Goal: Information Seeking & Learning: Learn about a topic

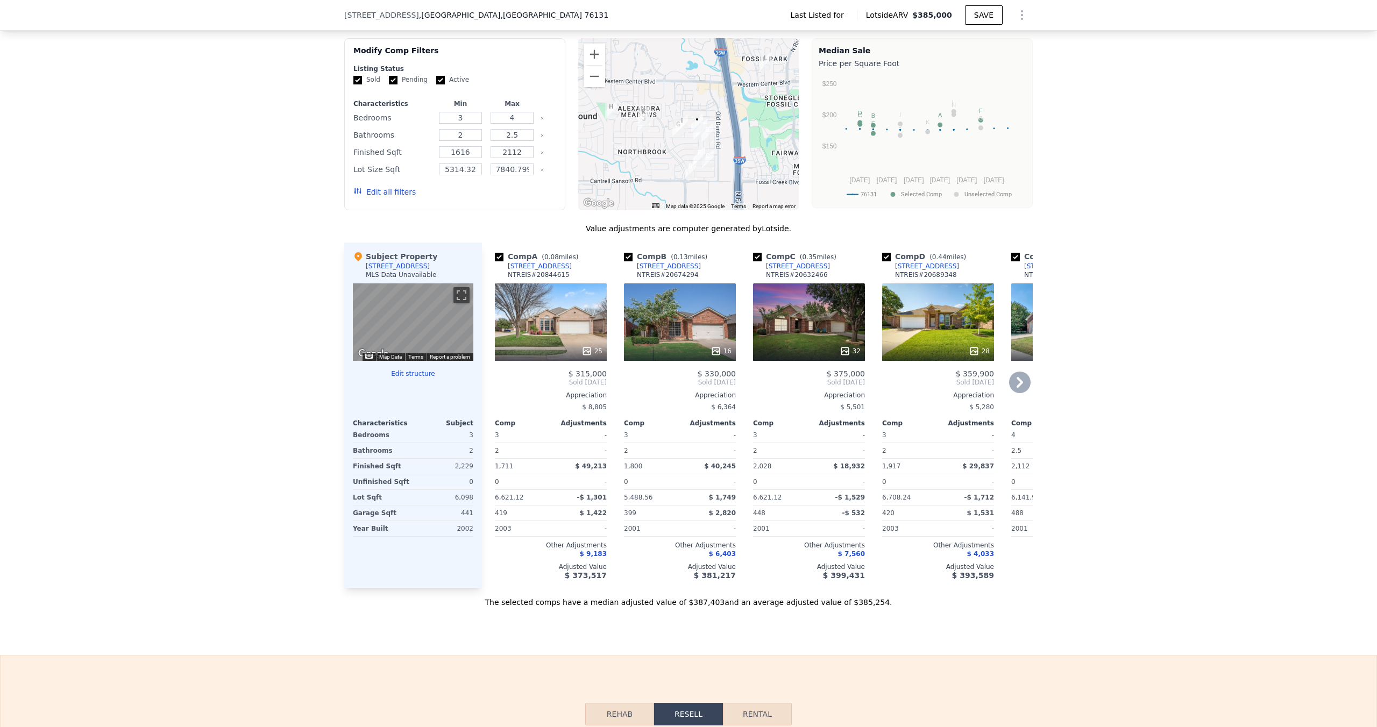
click at [641, 311] on div "16" at bounding box center [680, 321] width 112 height 77
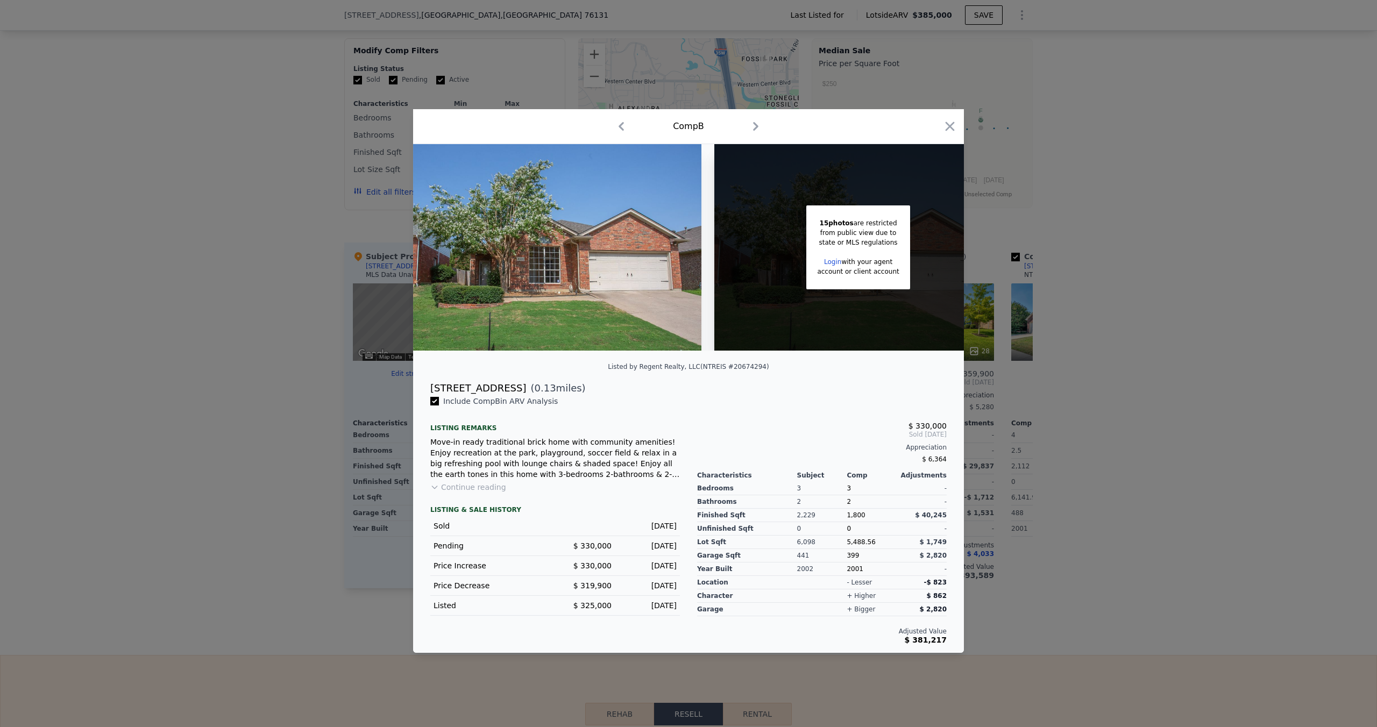
click at [353, 372] on div at bounding box center [688, 363] width 1377 height 727
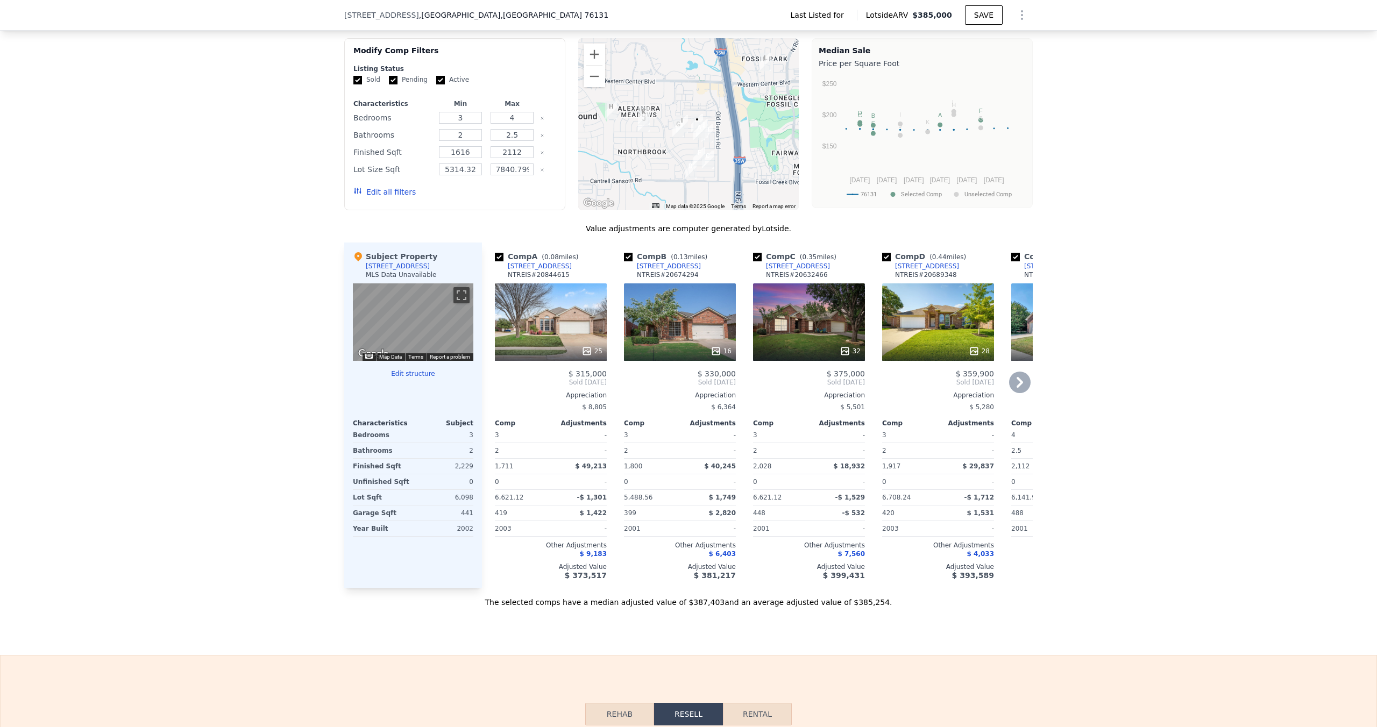
click at [529, 293] on div "25" at bounding box center [551, 321] width 112 height 77
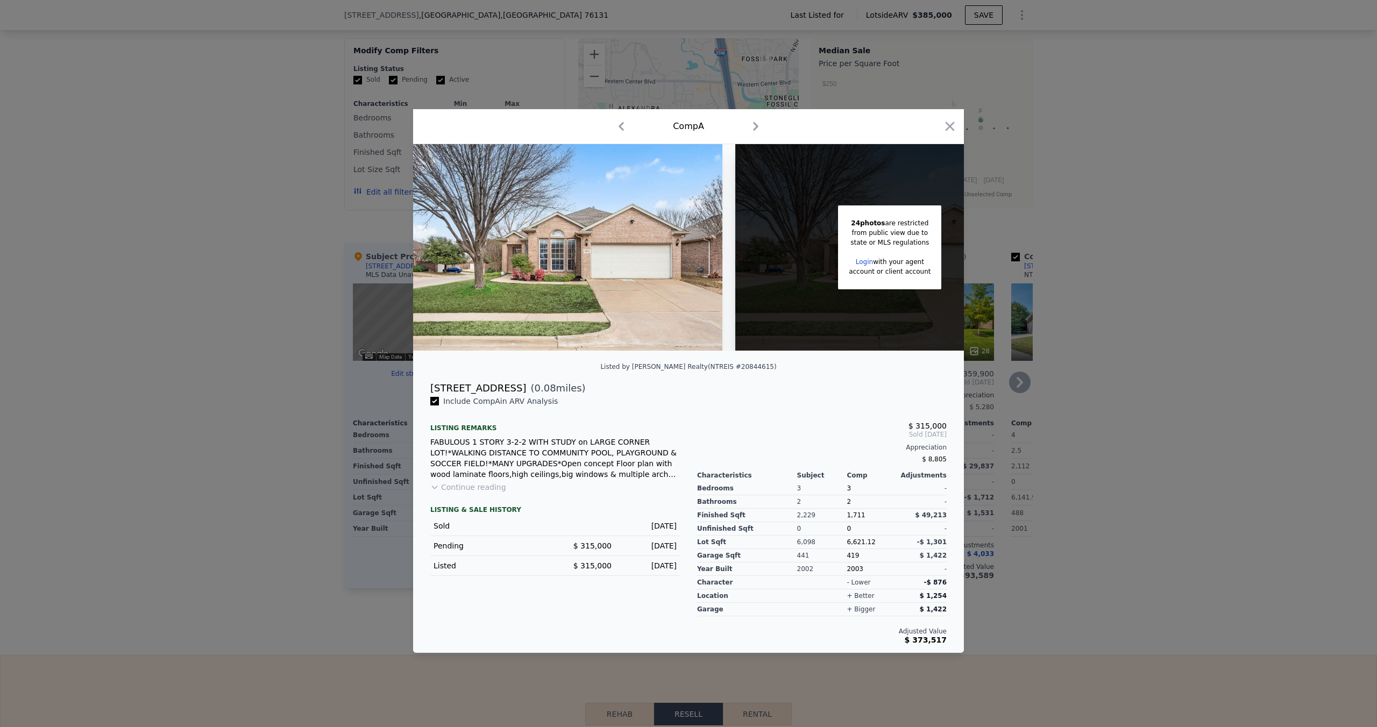
click at [1006, 390] on div at bounding box center [688, 363] width 1377 height 727
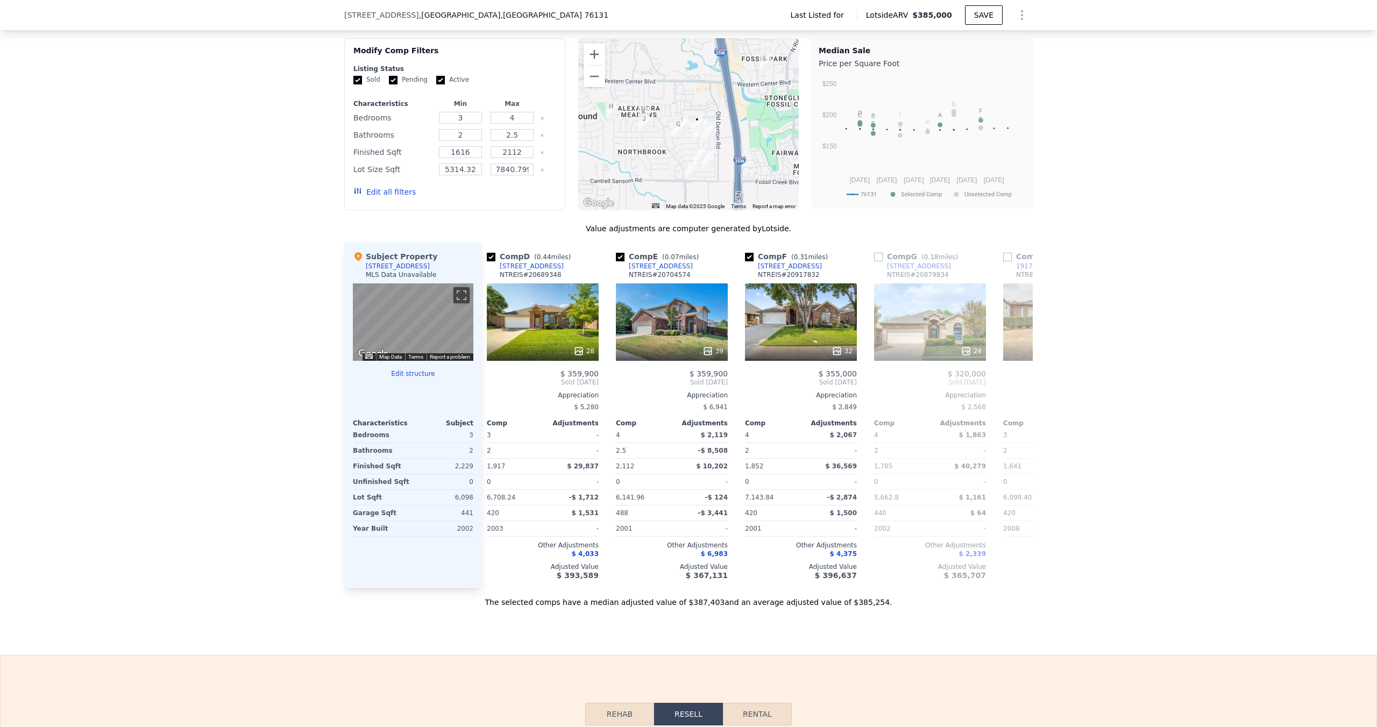
scroll to position [0, 399]
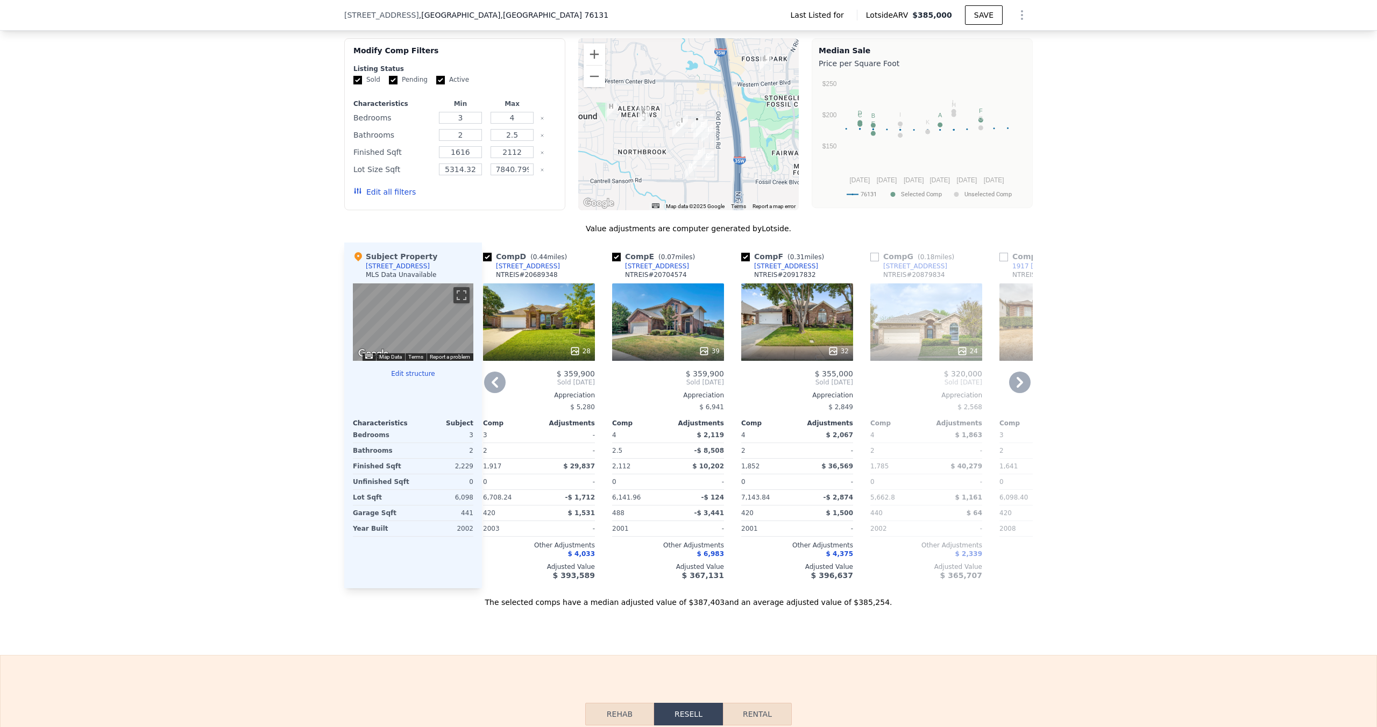
click at [656, 315] on div "39" at bounding box center [668, 321] width 112 height 77
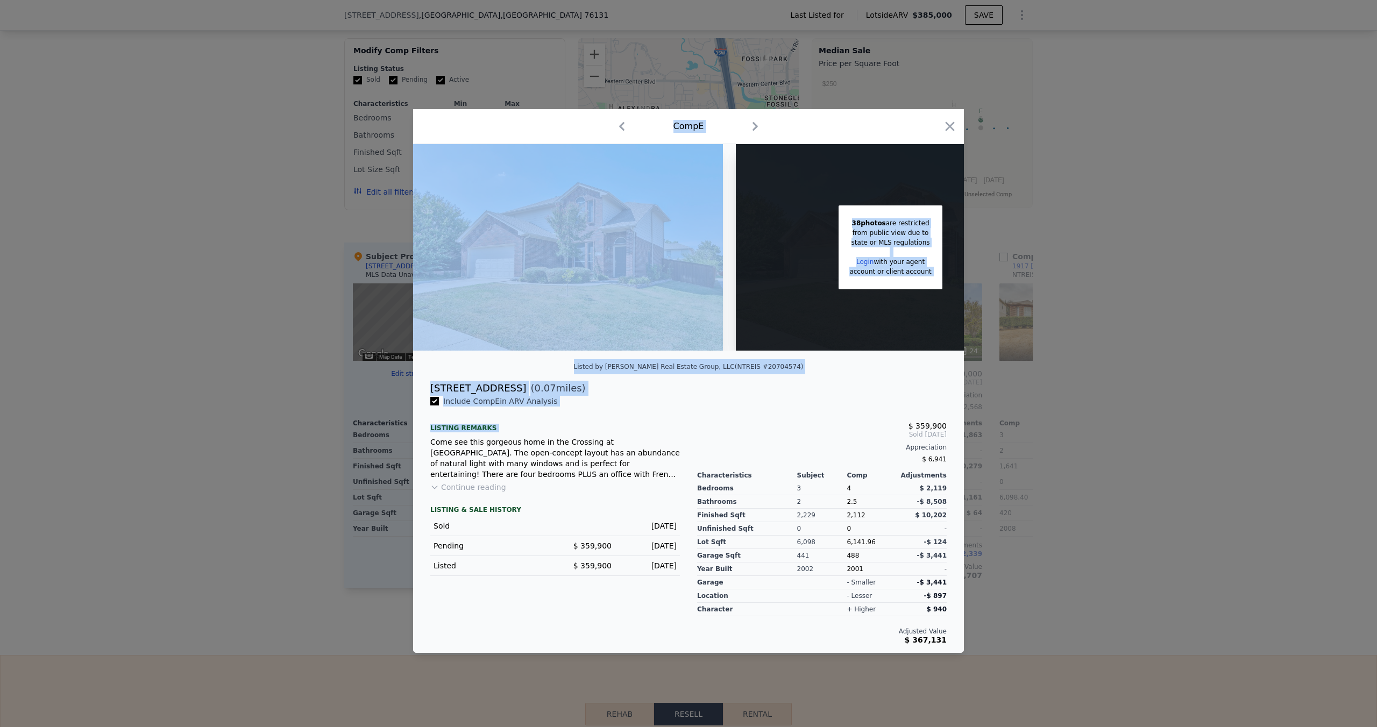
drag, startPoint x: 351, startPoint y: 352, endPoint x: 475, endPoint y: 442, distance: 153.6
click at [473, 439] on div "​ Comp E 38 photos are restricted from public view due to state or MLS regulati…" at bounding box center [688, 363] width 1377 height 727
click at [491, 493] on button "Continue reading" at bounding box center [468, 487] width 76 height 11
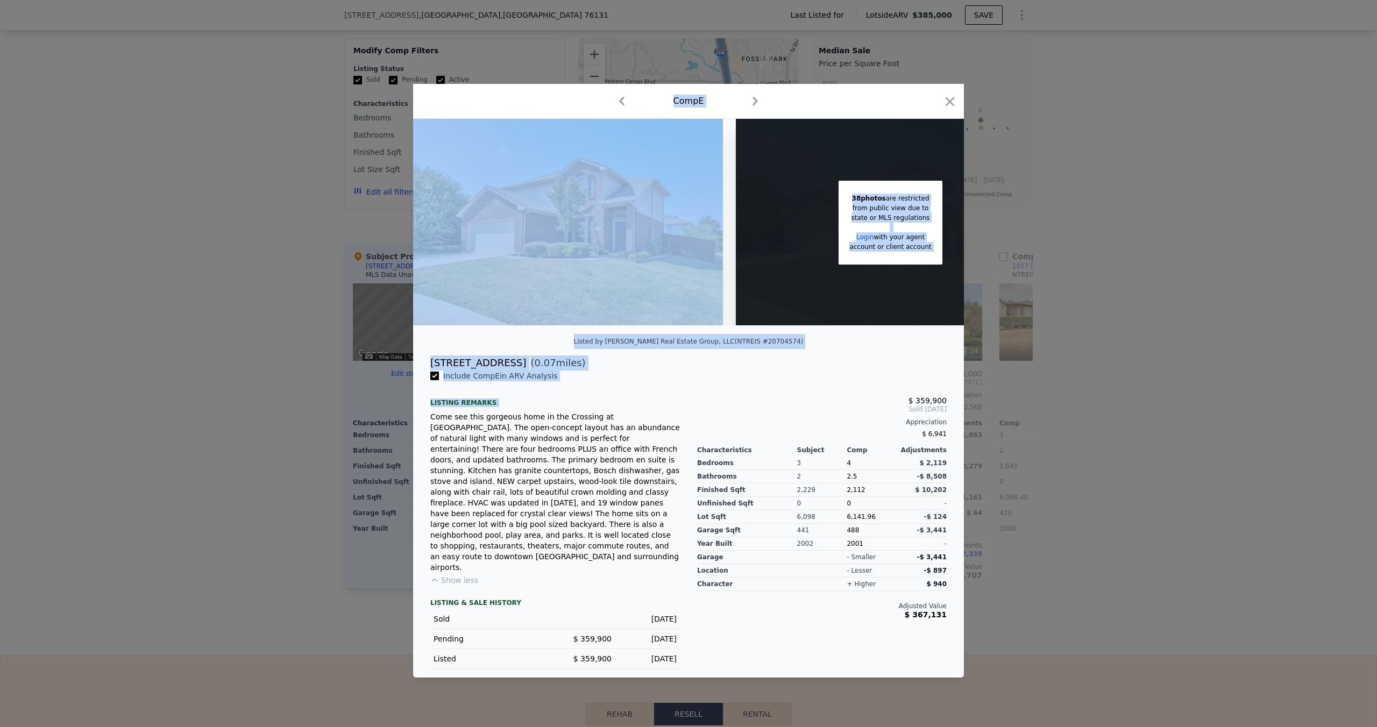
click at [382, 514] on div at bounding box center [688, 363] width 1377 height 727
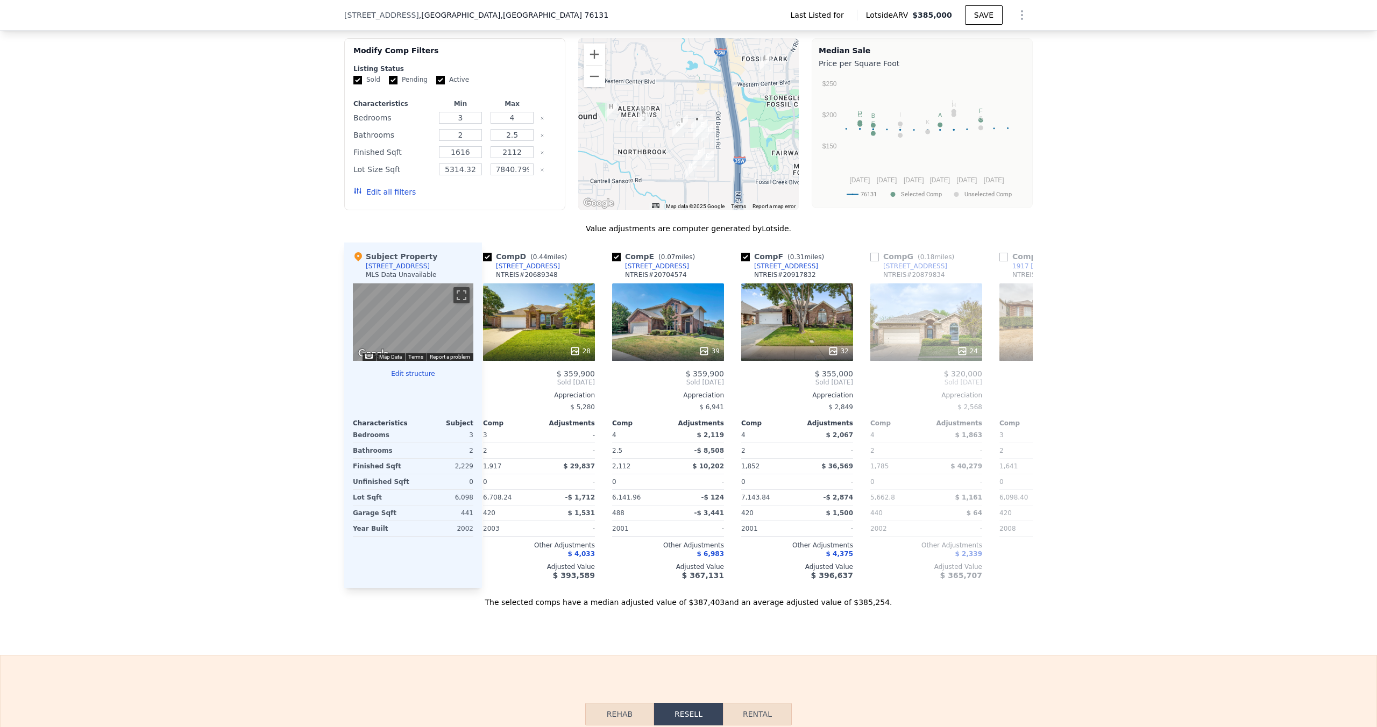
click at [688, 597] on div "The selected comps have a median adjusted value of $387,403 and an average adju…" at bounding box center [688, 597] width 688 height 19
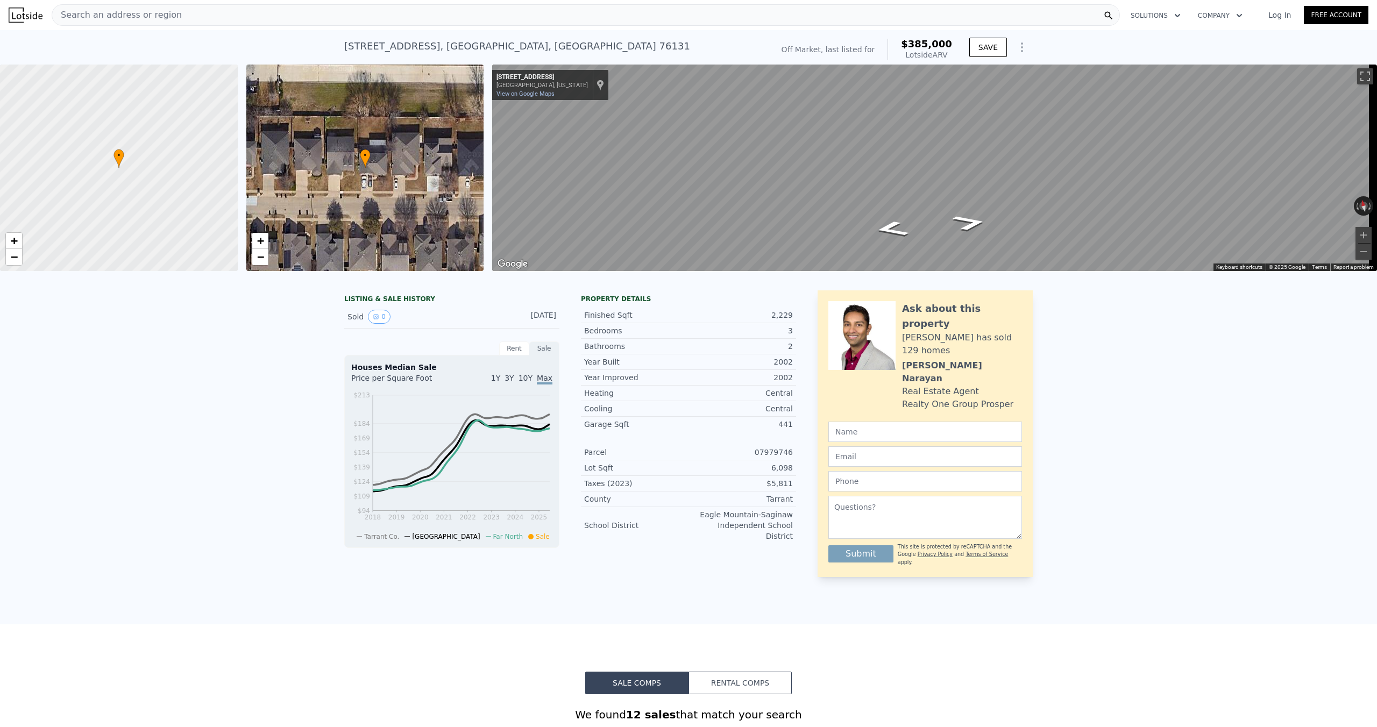
drag, startPoint x: 569, startPoint y: 57, endPoint x: 348, endPoint y: 50, distance: 221.1
click at [350, 51] on div "2717 Bull Shoals Dr , Fort Worth , TX 76131 No sales on record (~ARV $385k )" at bounding box center [556, 49] width 424 height 30
click at [338, 47] on div "2717 Bull Shoals Dr , Fort Worth , TX 76131 No sales on record (~ARV $385k ) Of…" at bounding box center [688, 47] width 1377 height 34
drag, startPoint x: 400, startPoint y: 47, endPoint x: 516, endPoint y: 39, distance: 117.0
click at [516, 39] on div "2717 Bull Shoals Dr , Fort Worth , TX 76131 No sales on record (~ARV $385k ) Of…" at bounding box center [688, 47] width 1377 height 34
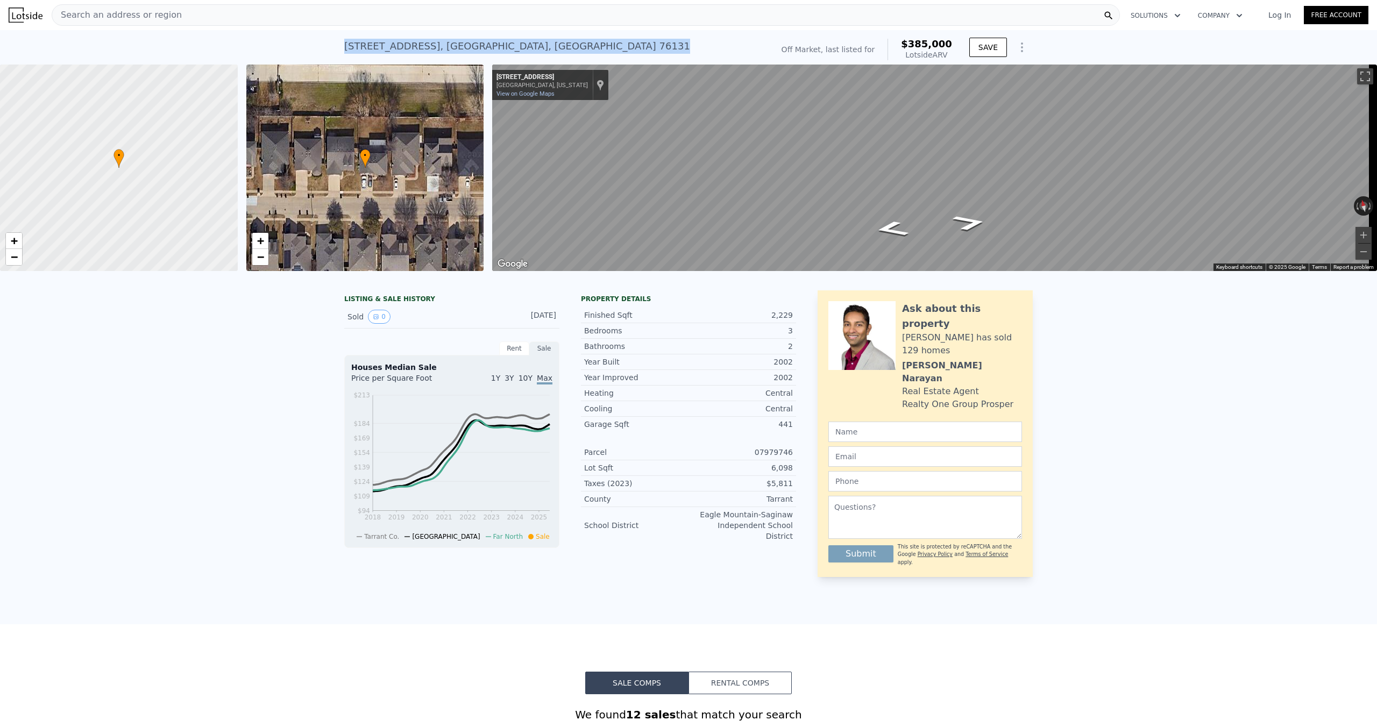
copy div "2717 Bull Shoals Dr , Fort Worth , TX 76131"
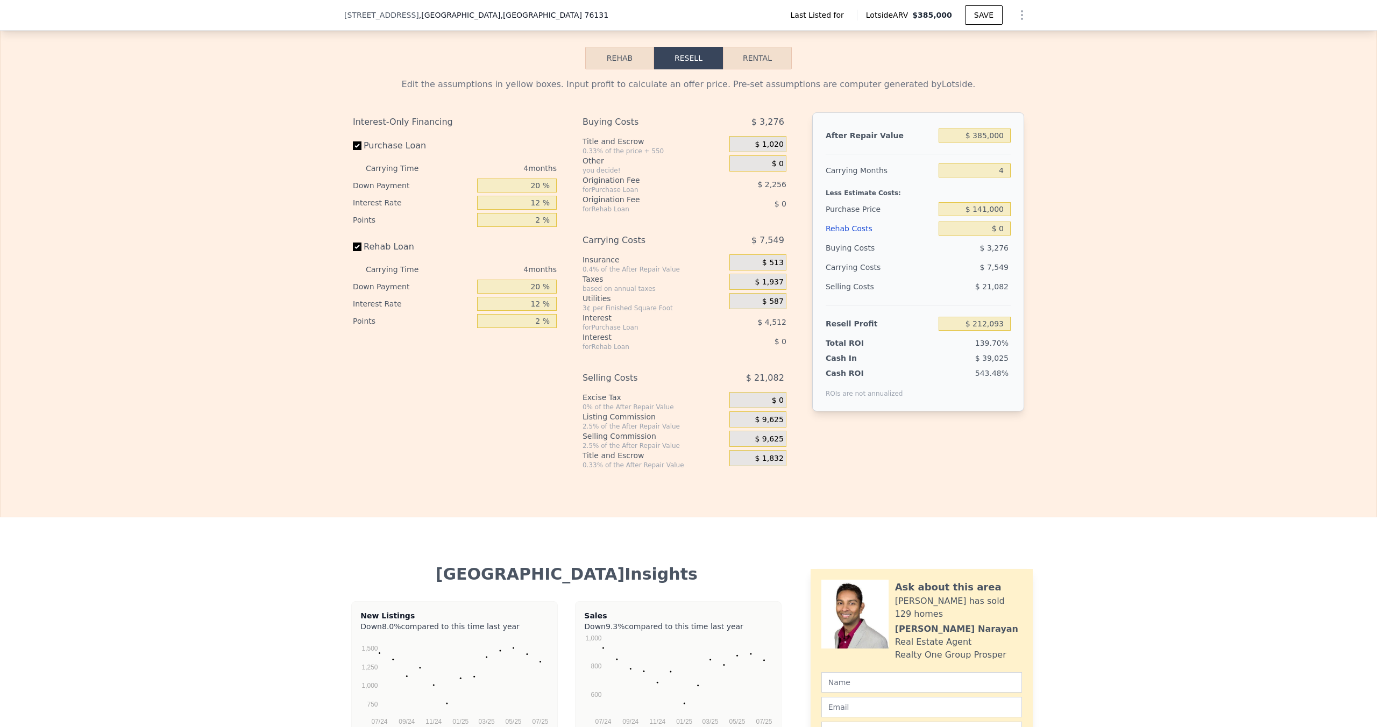
scroll to position [1752, 0]
